Goal: Transaction & Acquisition: Download file/media

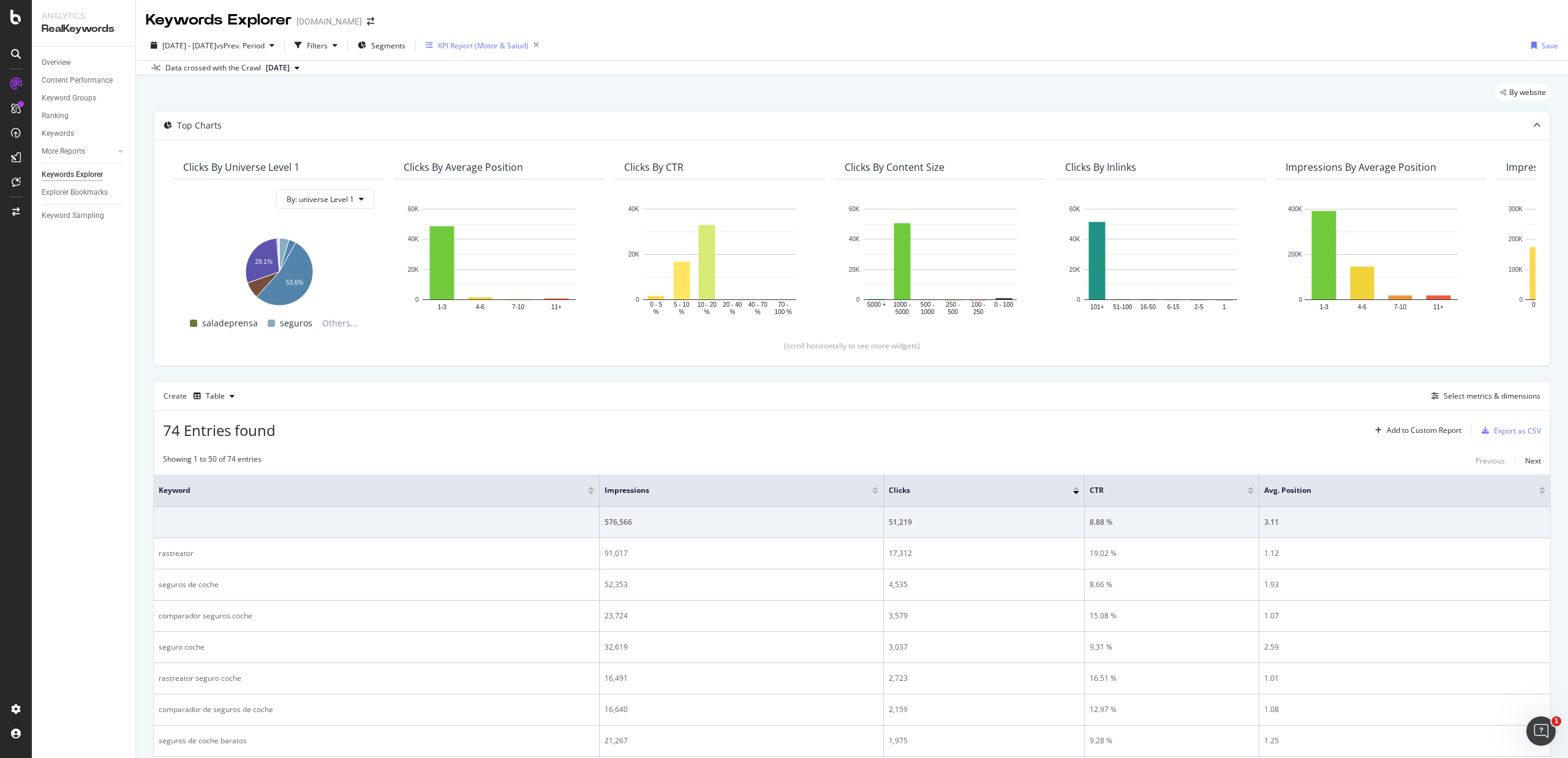
click at [495, 43] on div "KPI Report (Motor & Salud)" at bounding box center [483, 45] width 91 height 10
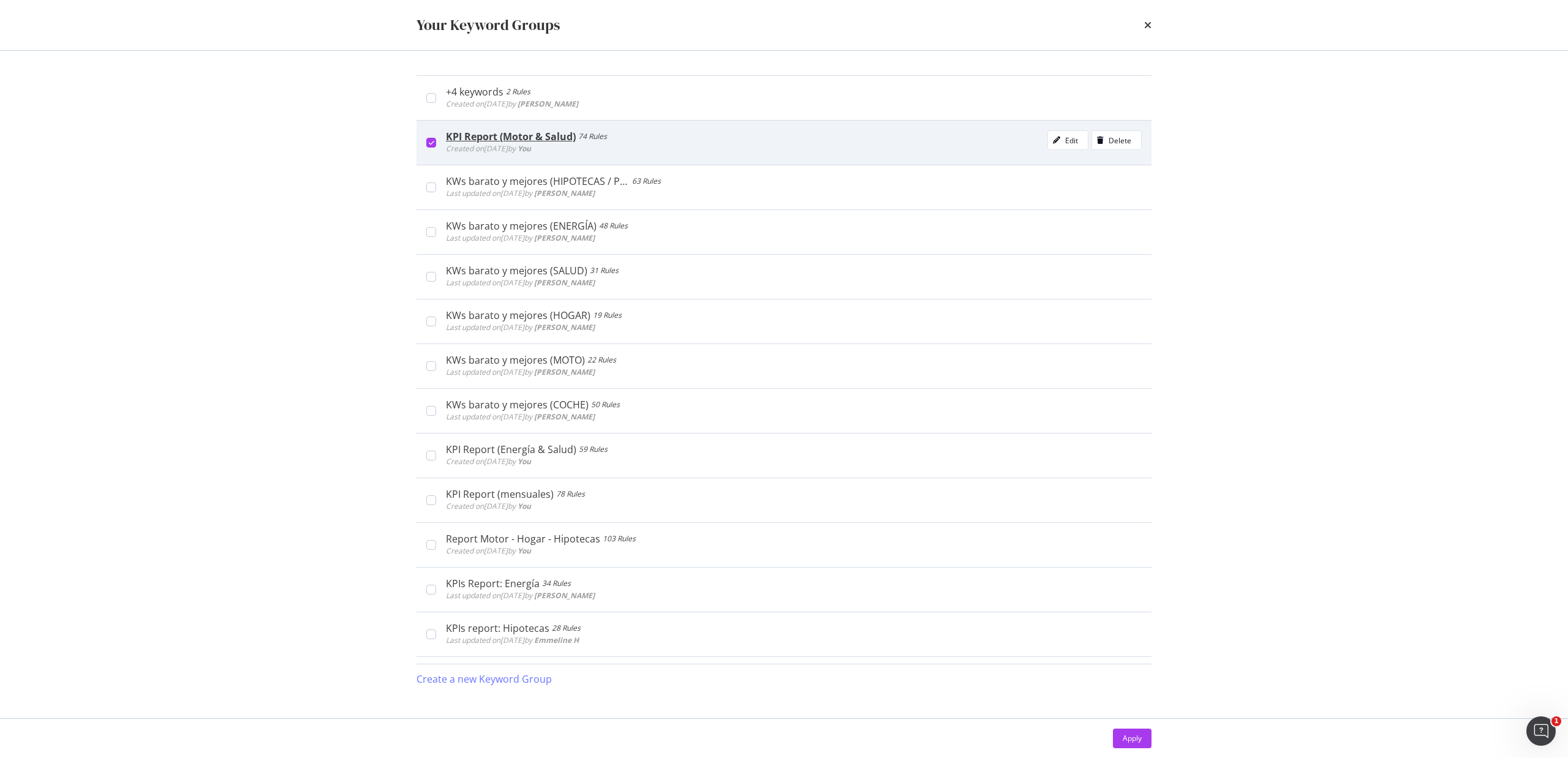
click at [430, 142] on icon "modal" at bounding box center [432, 142] width 6 height 6
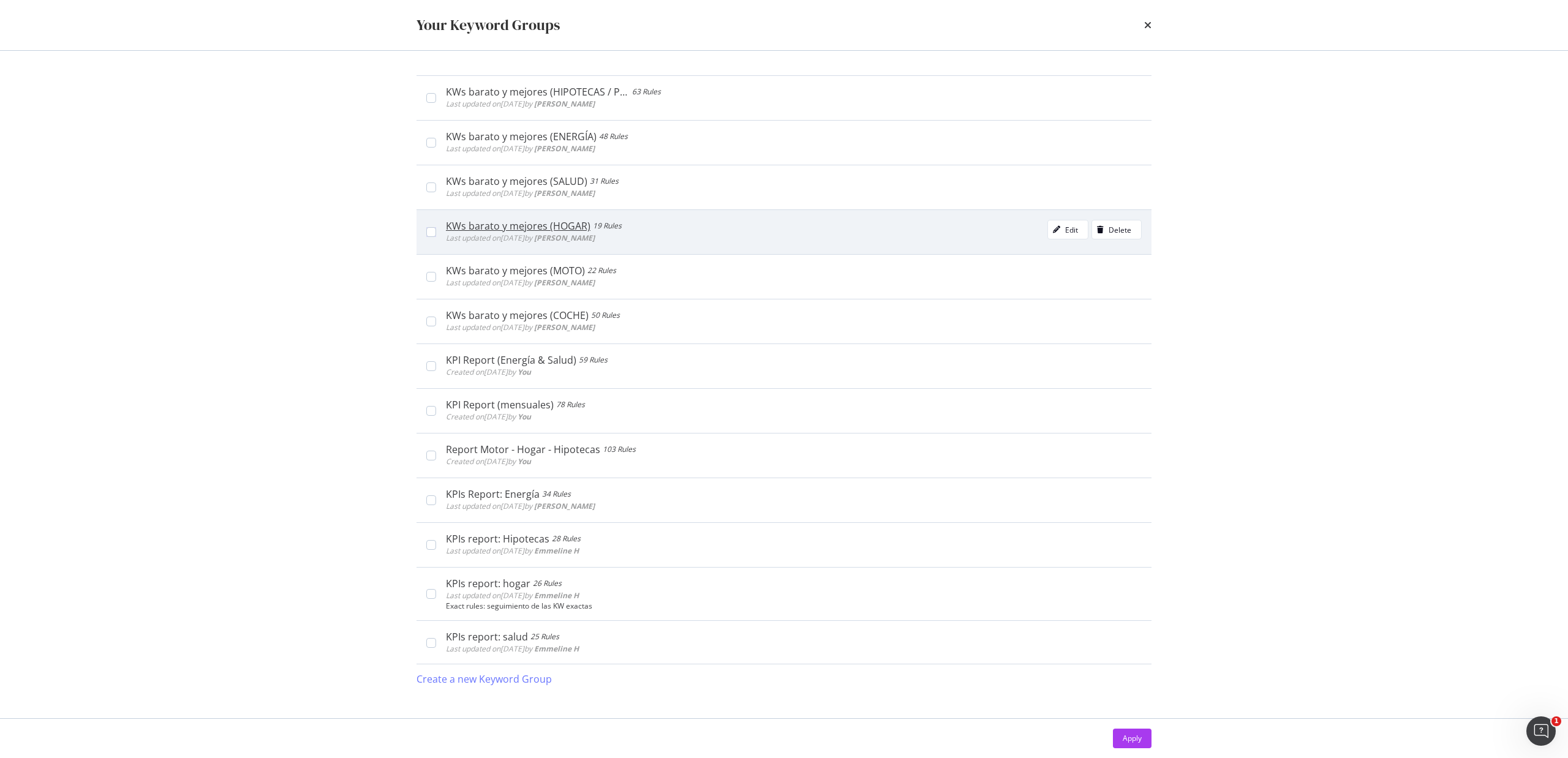
scroll to position [163, 0]
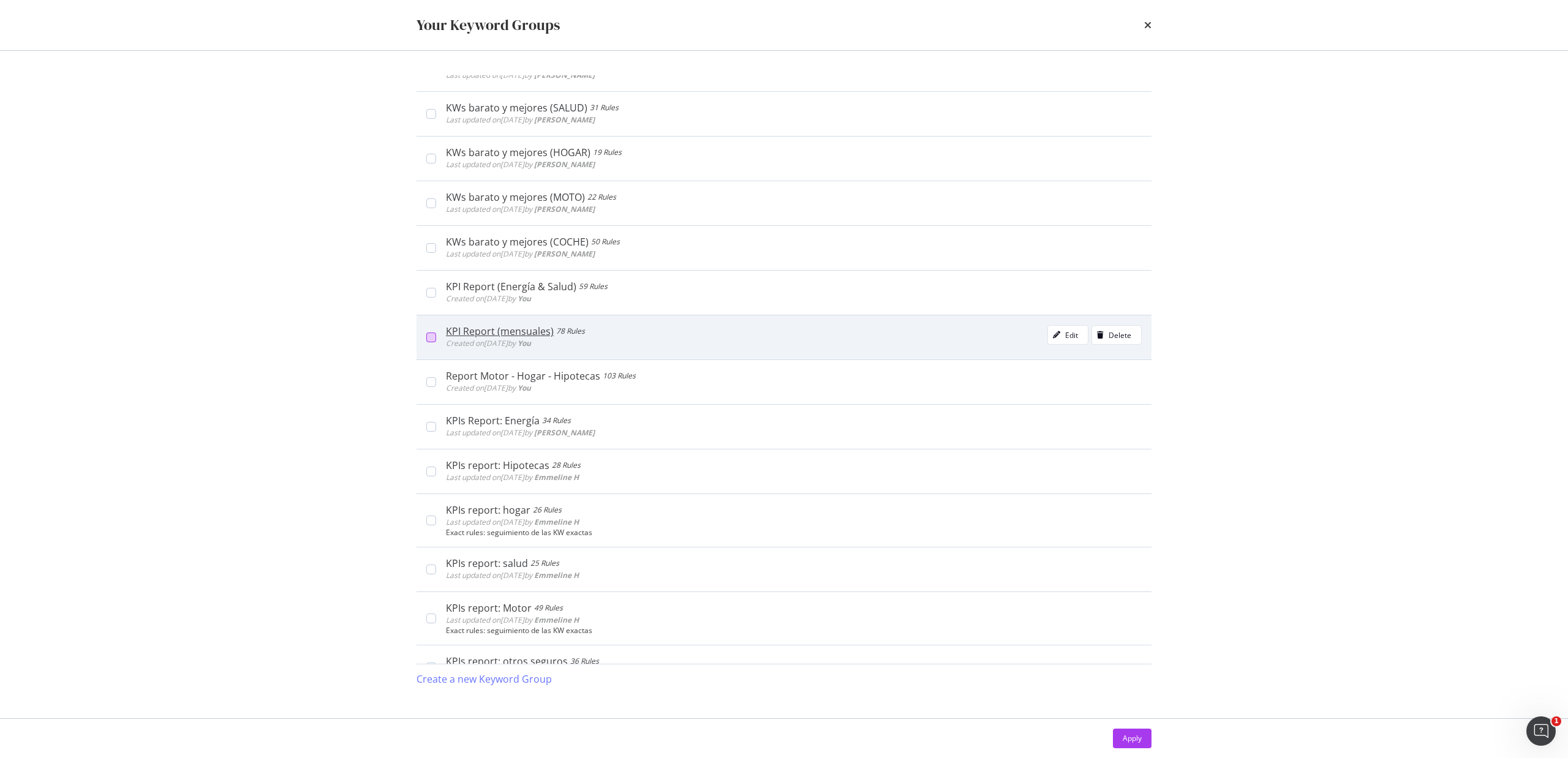
click at [431, 339] on div "modal" at bounding box center [431, 338] width 10 height 10
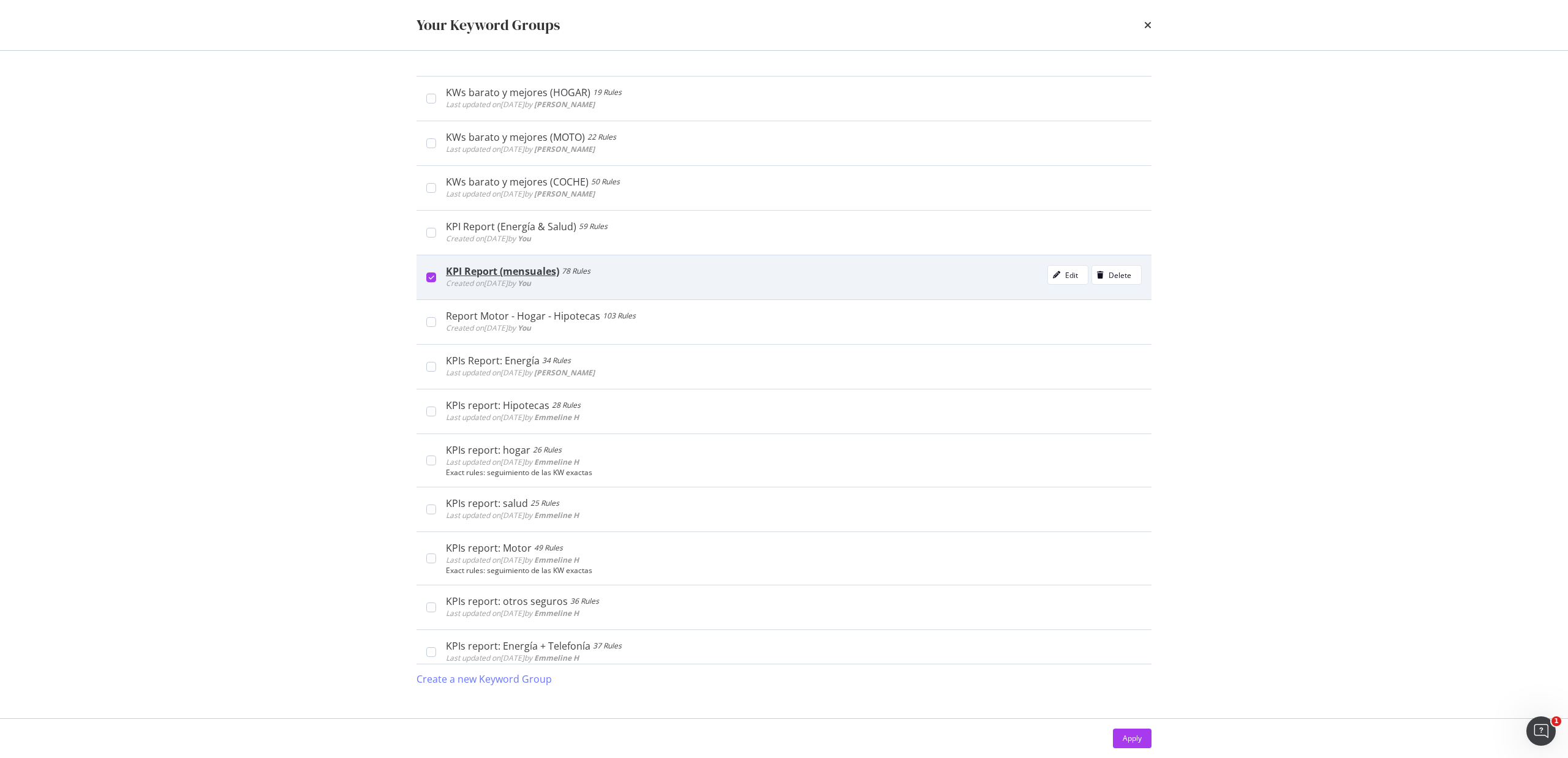
scroll to position [245, 0]
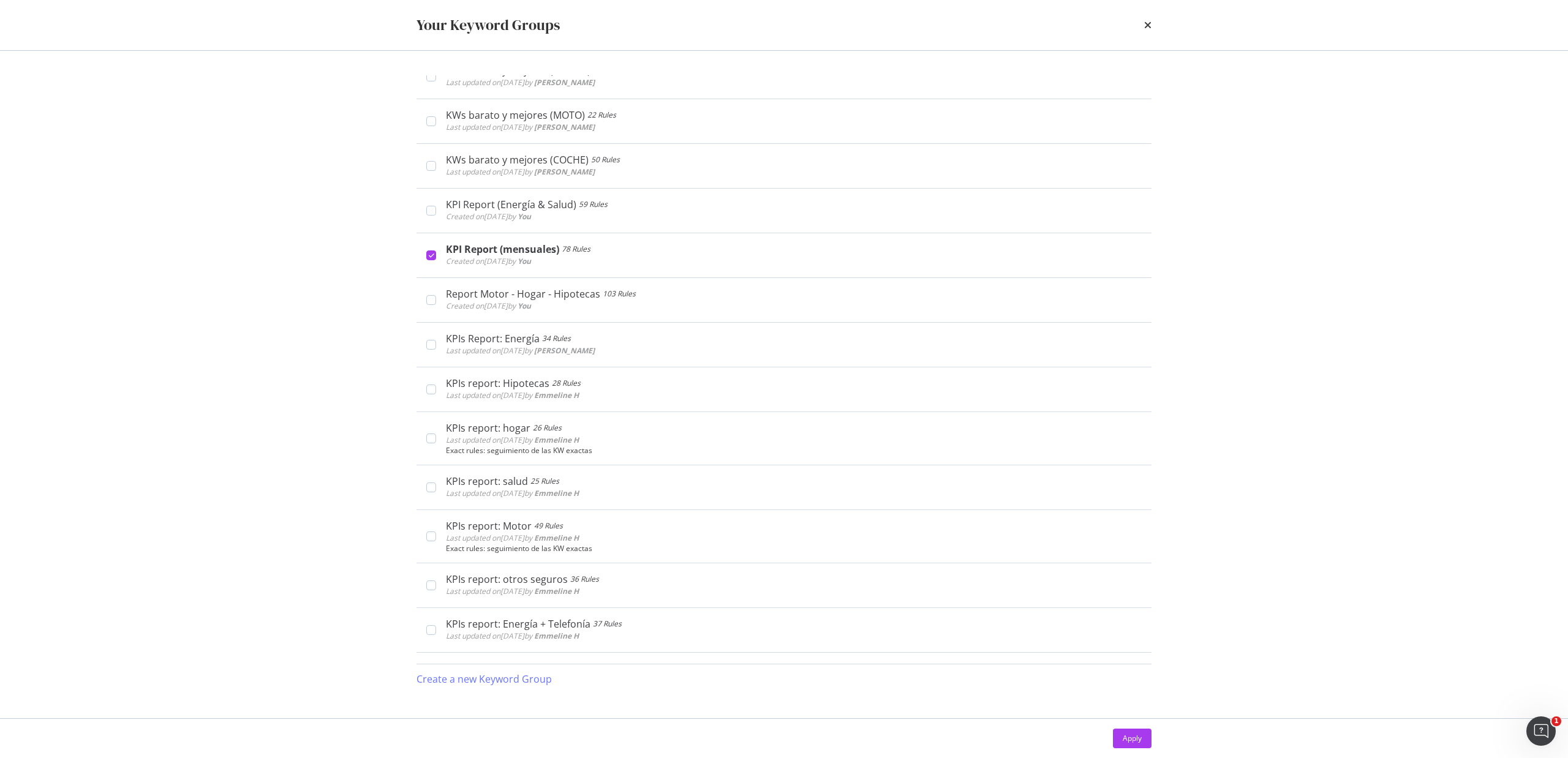
drag, startPoint x: 1132, startPoint y: 731, endPoint x: 1001, endPoint y: 676, distance: 142.1
click at [1132, 732] on div "Apply" at bounding box center [1132, 738] width 19 height 18
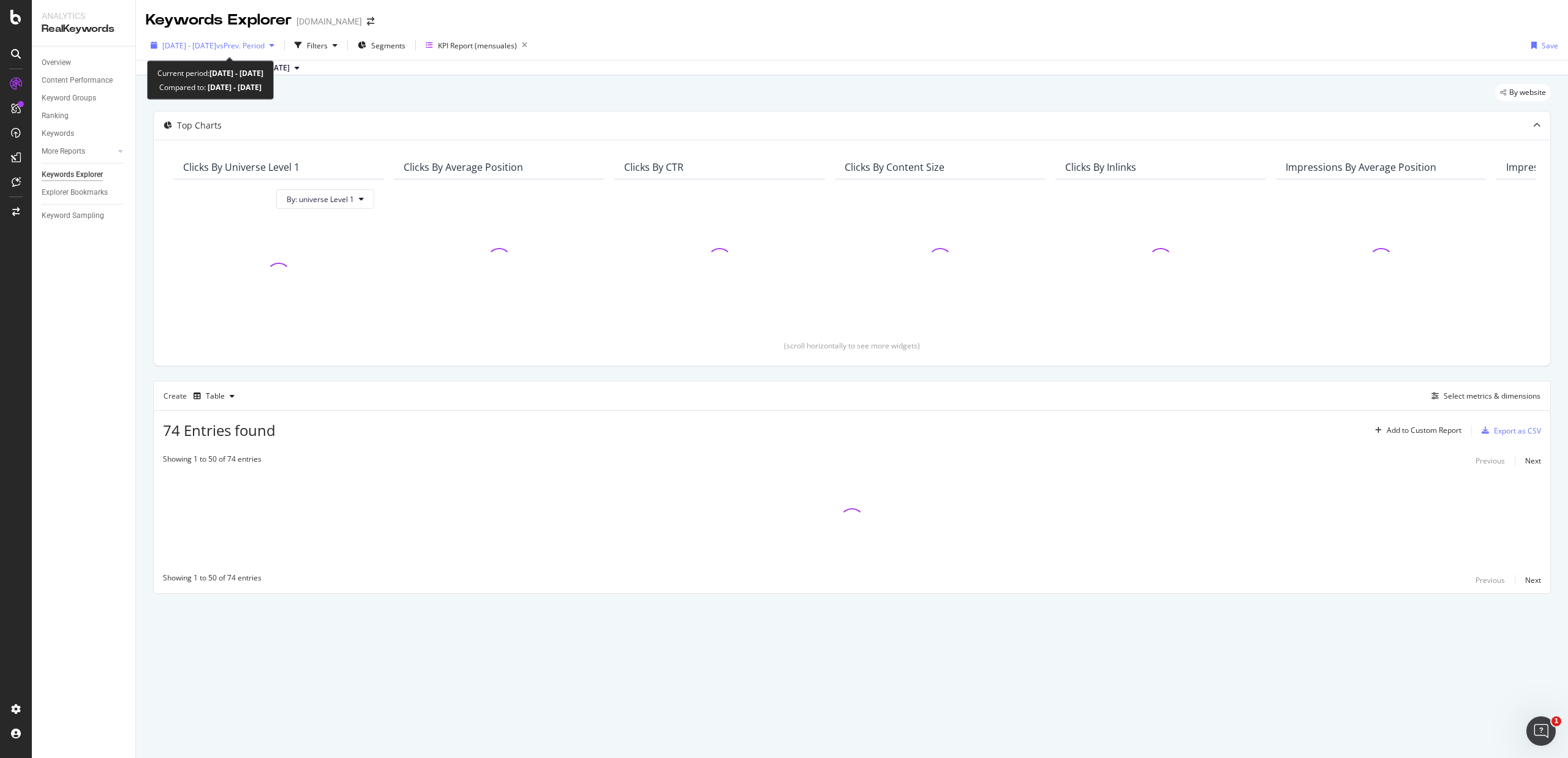
click at [264, 43] on span "vs Prev. Period" at bounding box center [240, 45] width 48 height 10
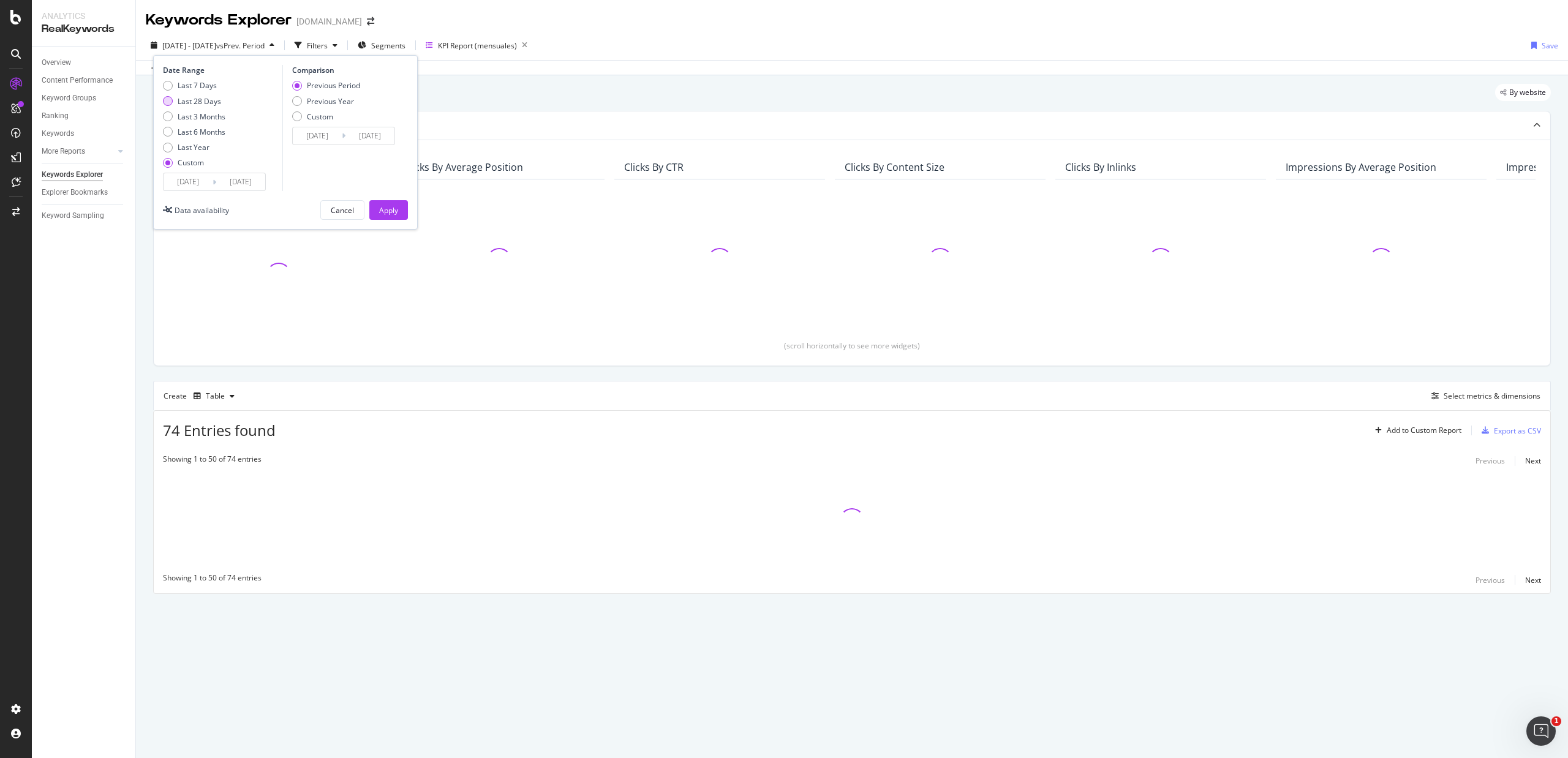
click at [209, 98] on div "Last 28 Days" at bounding box center [199, 101] width 43 height 10
type input "[DATE]"
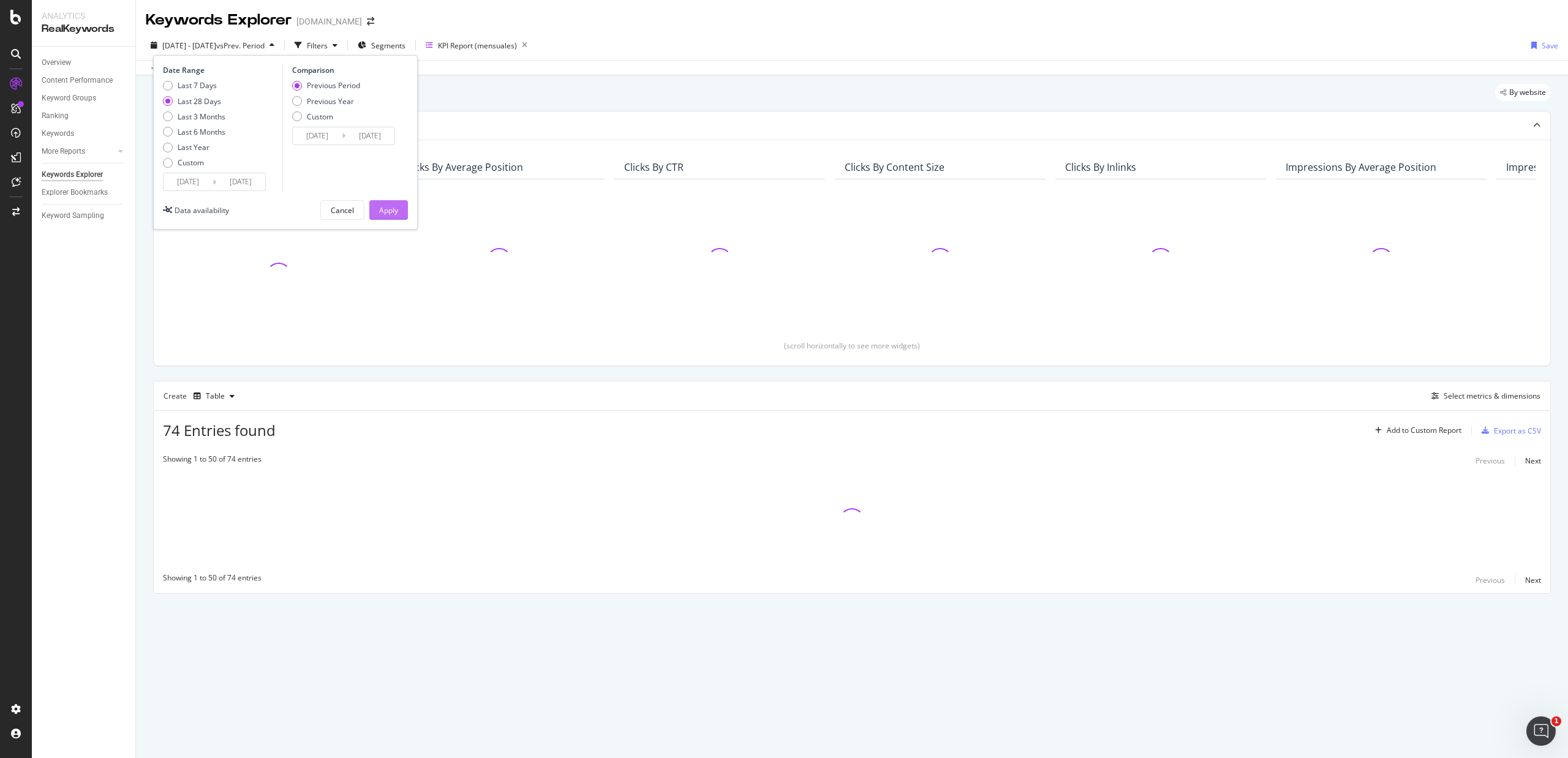
click at [385, 211] on div "Apply" at bounding box center [389, 210] width 19 height 10
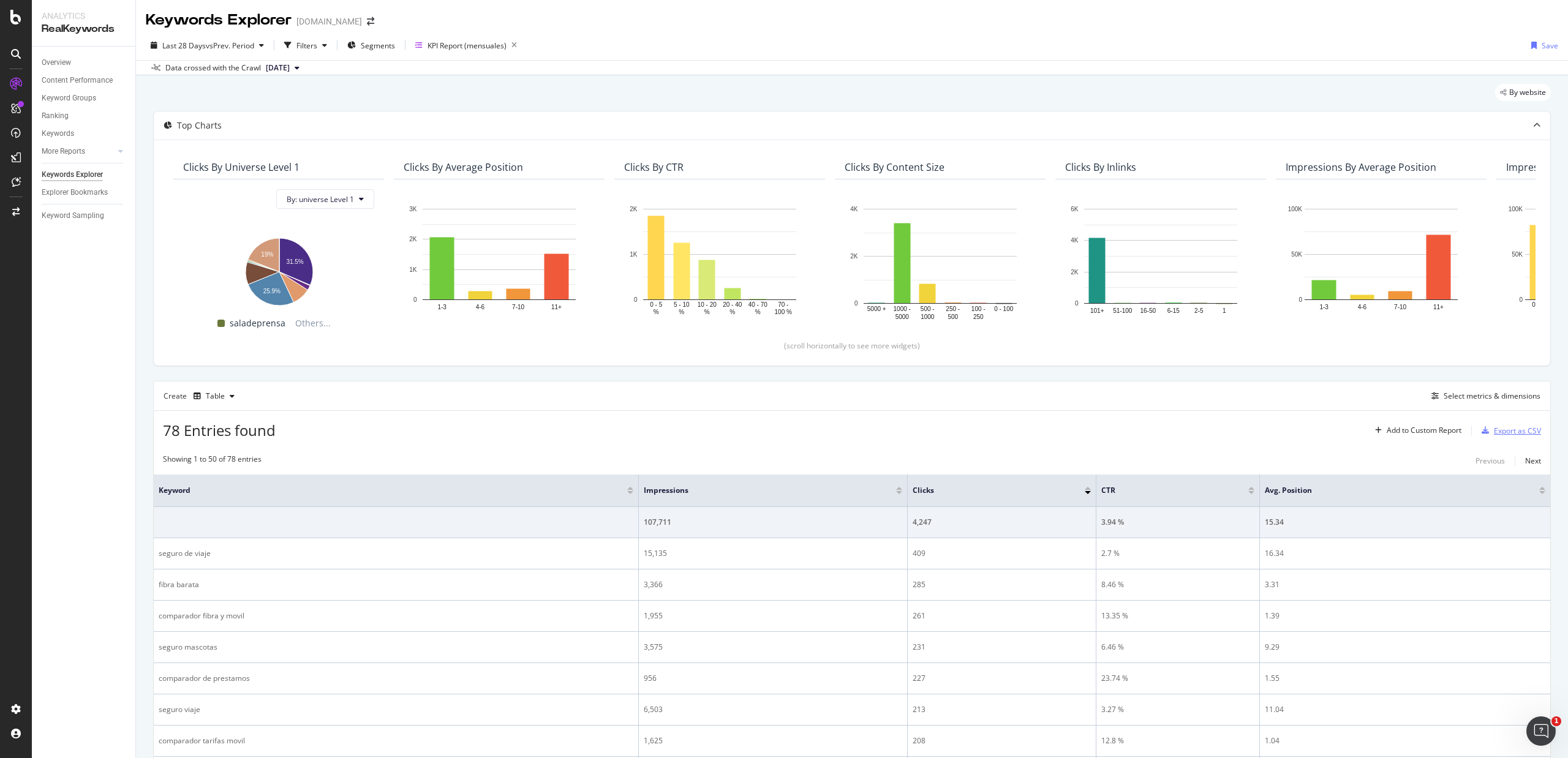
click at [1495, 426] on div "Export as CSV" at bounding box center [1518, 430] width 47 height 10
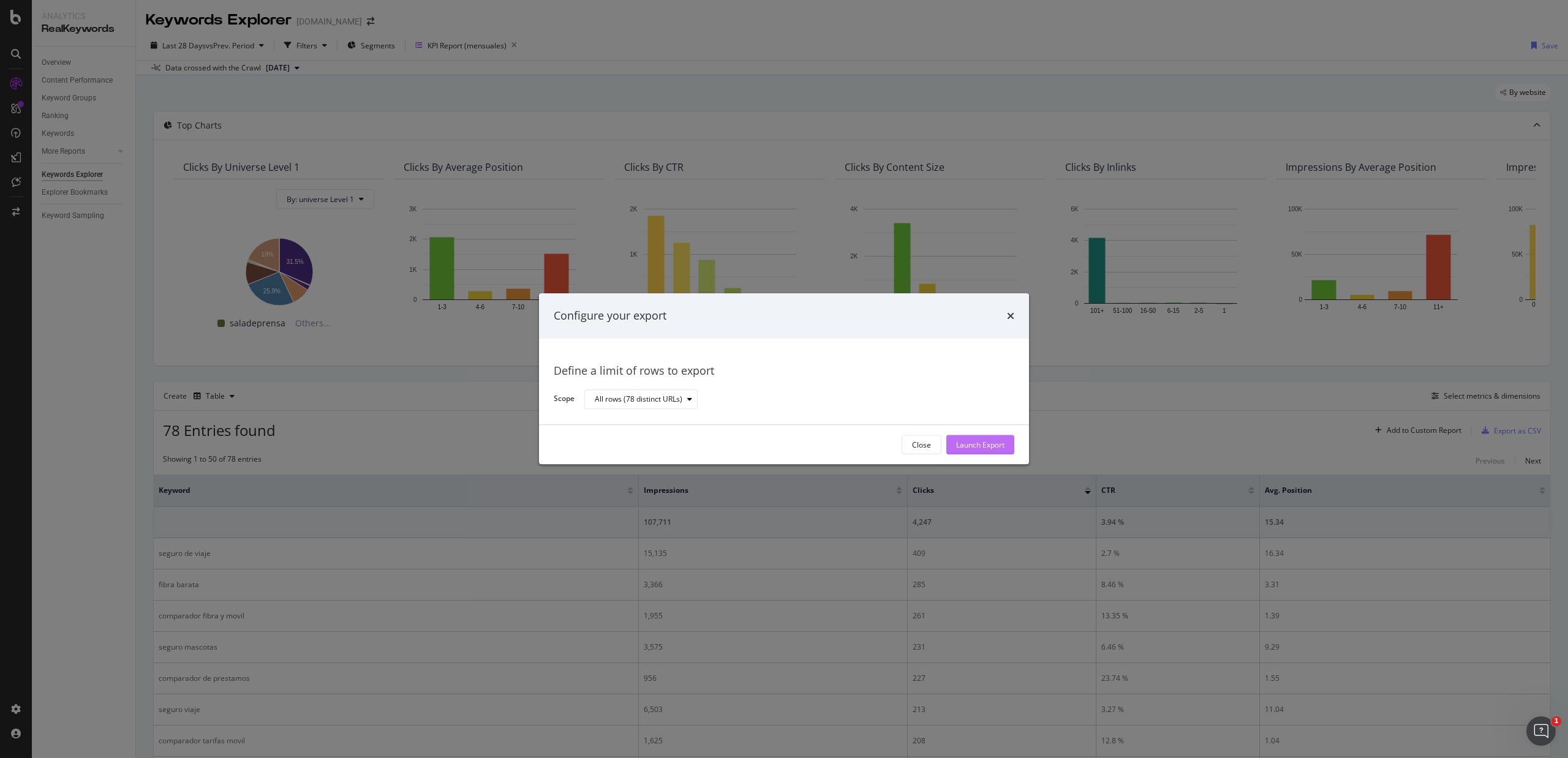
click at [952, 444] on button "Launch Export" at bounding box center [980, 445] width 68 height 20
